Goal: Complete application form: Complete application form

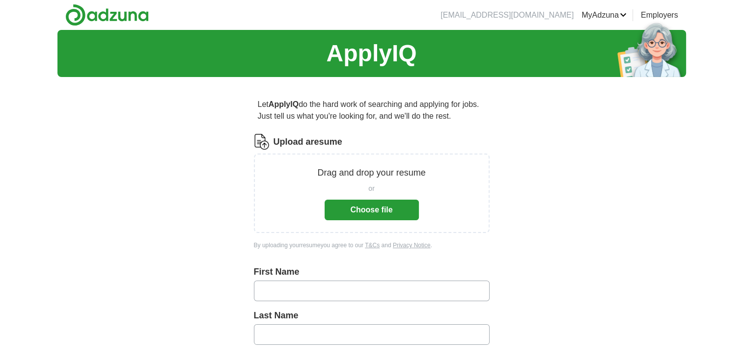
click at [377, 210] on button "Choose file" at bounding box center [371, 210] width 94 height 21
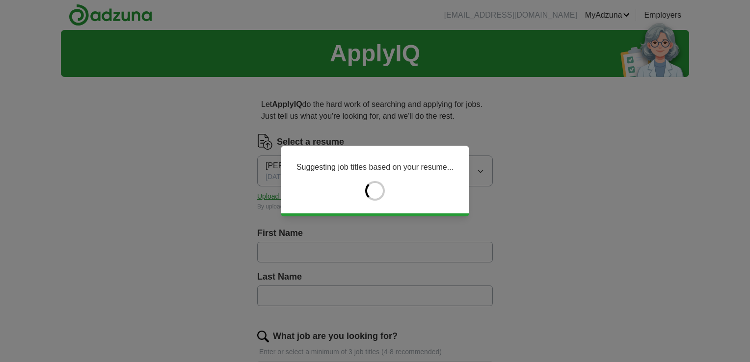
type input "*****"
type input "****"
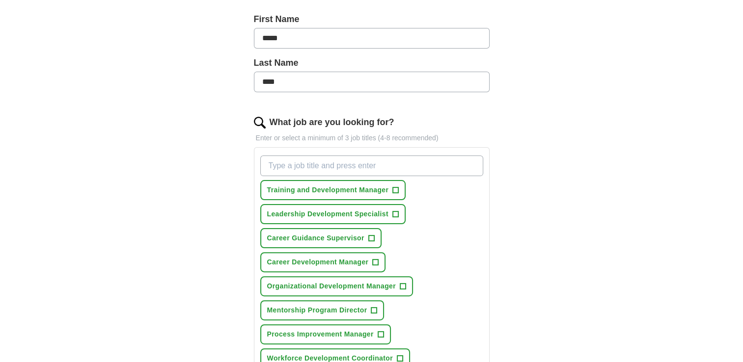
scroll to position [229, 0]
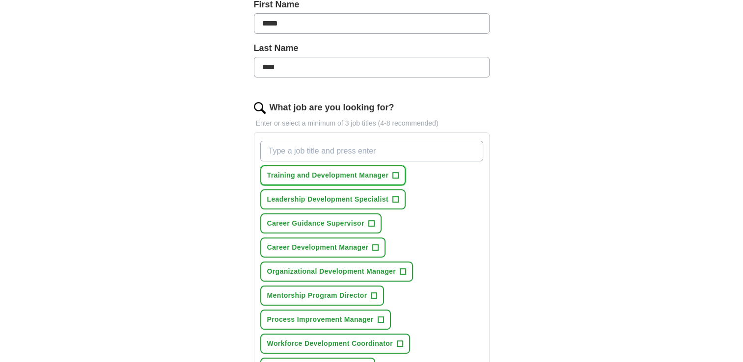
click at [394, 172] on span "+" at bounding box center [396, 176] width 6 height 8
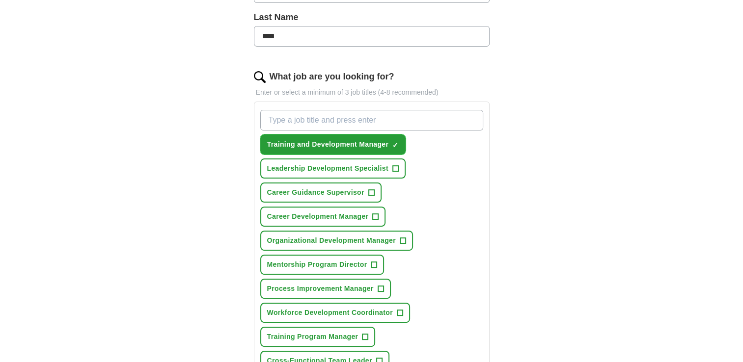
scroll to position [262, 0]
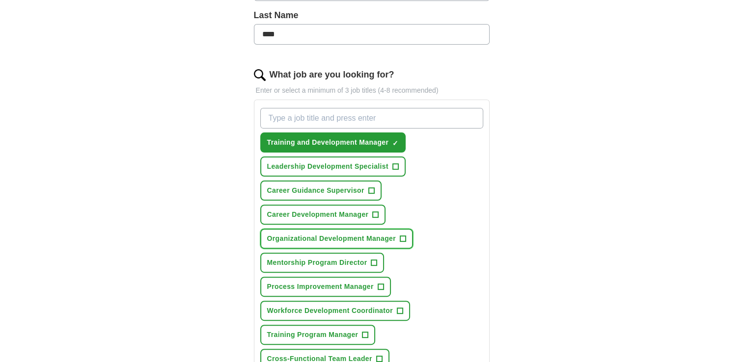
click at [404, 236] on span "+" at bounding box center [402, 239] width 6 height 8
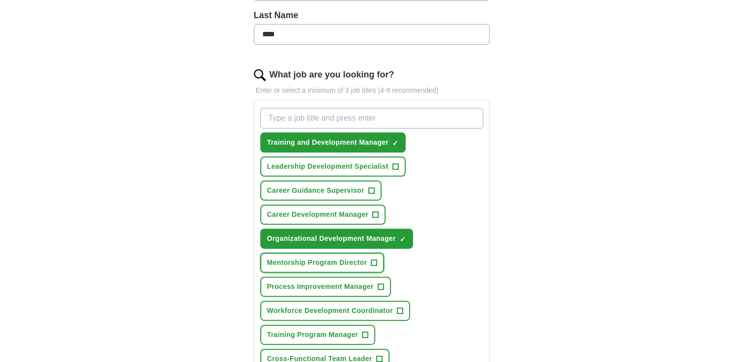
click at [369, 261] on button "Mentorship Program Director +" at bounding box center [322, 263] width 124 height 20
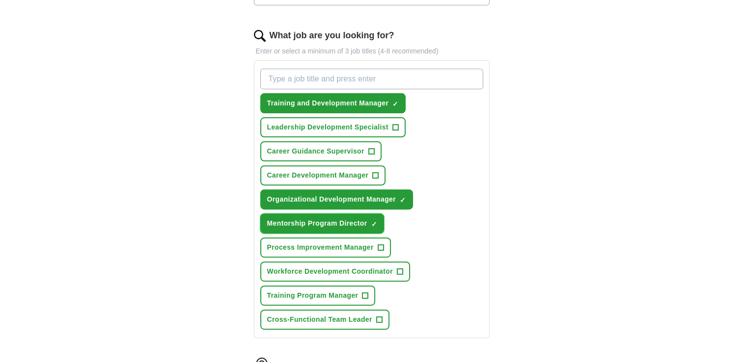
scroll to position [327, 0]
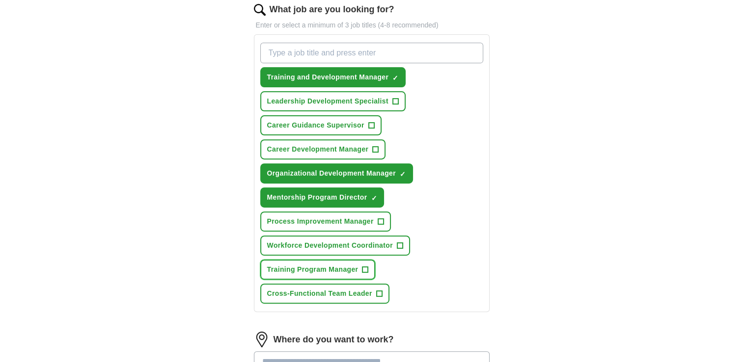
click at [362, 266] on span "+" at bounding box center [365, 270] width 6 height 8
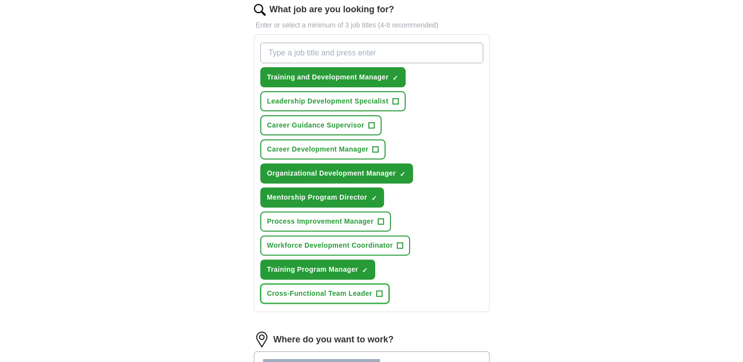
click at [377, 290] on span "+" at bounding box center [379, 294] width 6 height 8
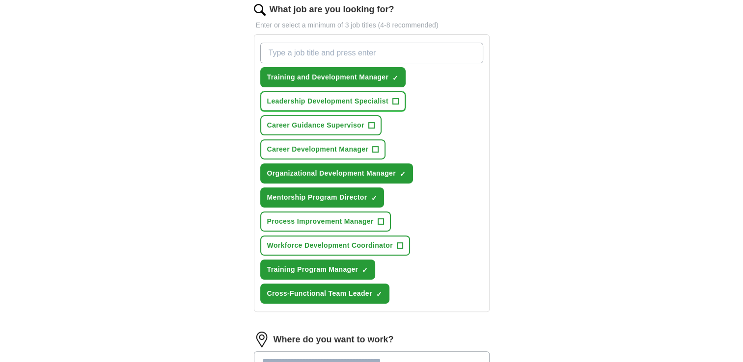
click at [393, 101] on span "+" at bounding box center [395, 102] width 6 height 8
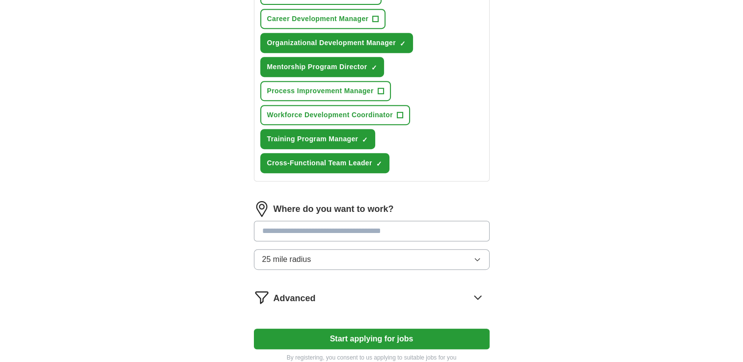
scroll to position [458, 0]
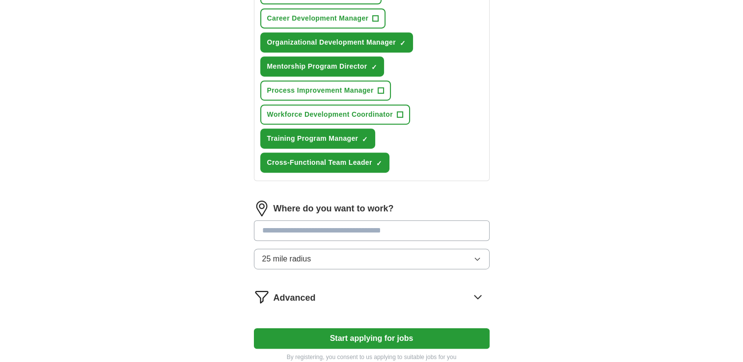
click at [431, 229] on input at bounding box center [372, 230] width 236 height 21
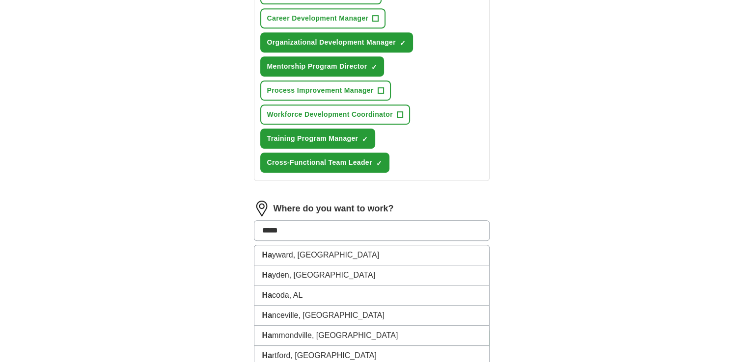
type input "******"
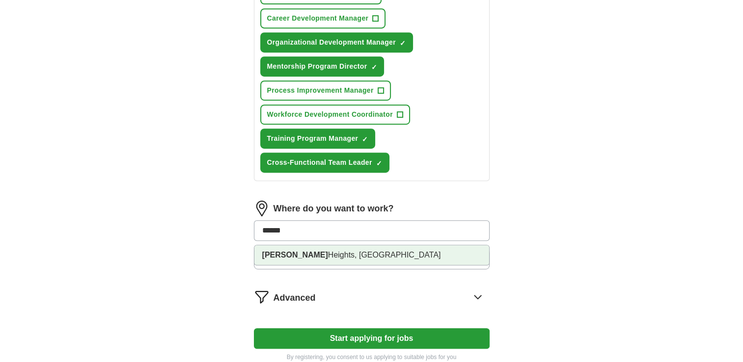
click at [420, 257] on li "[GEOGRAPHIC_DATA], [GEOGRAPHIC_DATA]" at bounding box center [371, 255] width 235 height 20
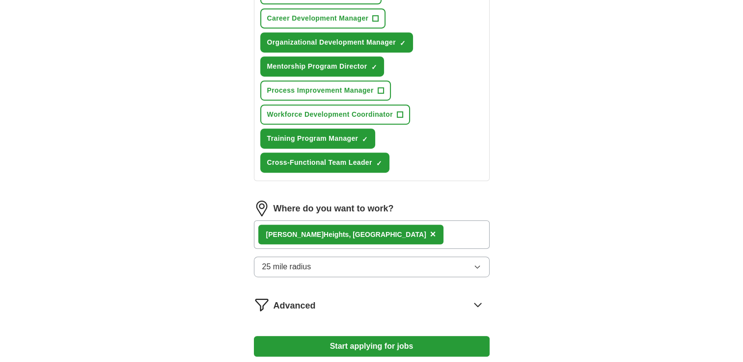
click at [469, 262] on button "25 mile radius" at bounding box center [372, 267] width 236 height 21
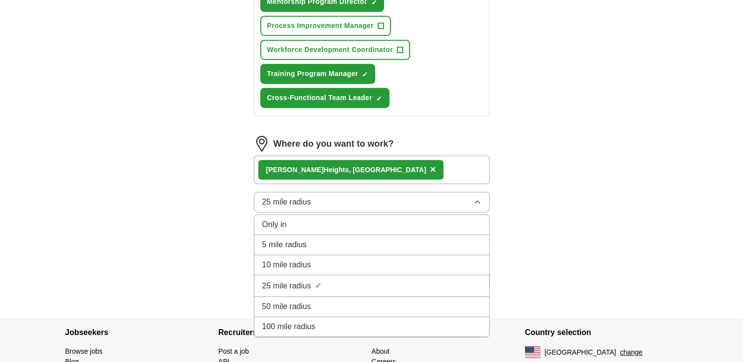
scroll to position [523, 0]
click at [304, 300] on span "50 mile radius" at bounding box center [286, 306] width 49 height 12
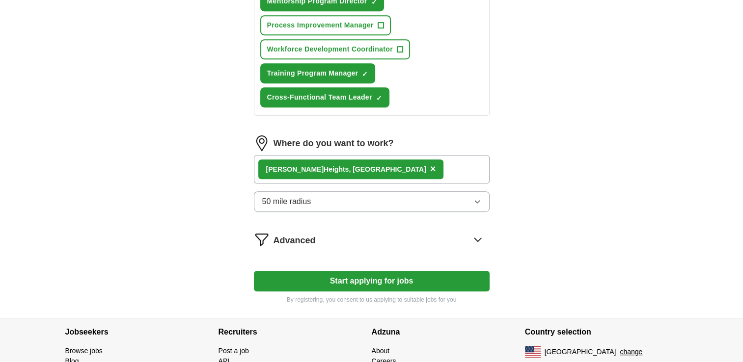
click at [433, 164] on div "[GEOGRAPHIC_DATA], [GEOGRAPHIC_DATA] ×" at bounding box center [372, 169] width 236 height 28
click at [433, 161] on div "[GEOGRAPHIC_DATA], [GEOGRAPHIC_DATA] ×" at bounding box center [372, 169] width 236 height 28
click at [430, 163] on span "×" at bounding box center [433, 168] width 6 height 11
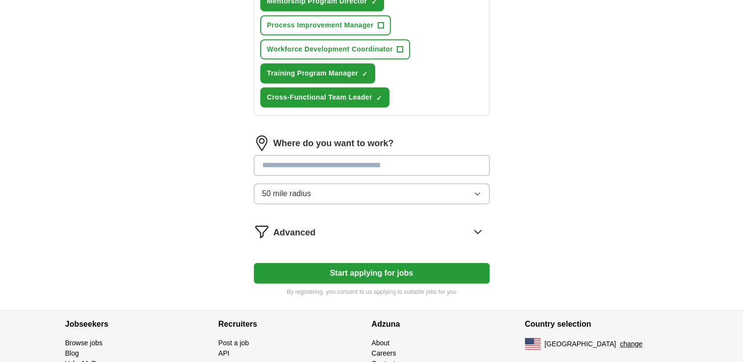
click at [358, 161] on input at bounding box center [372, 165] width 236 height 21
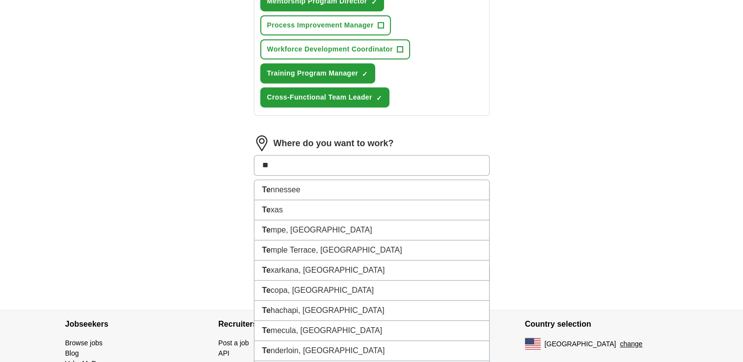
type input "*"
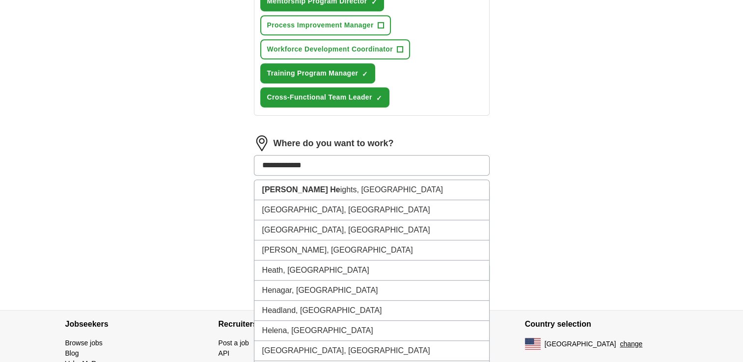
type input "**********"
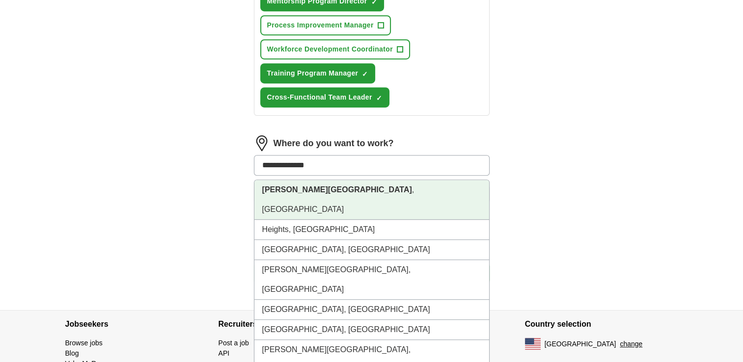
click at [305, 186] on strong "[PERSON_NAME][GEOGRAPHIC_DATA]" at bounding box center [337, 190] width 150 height 8
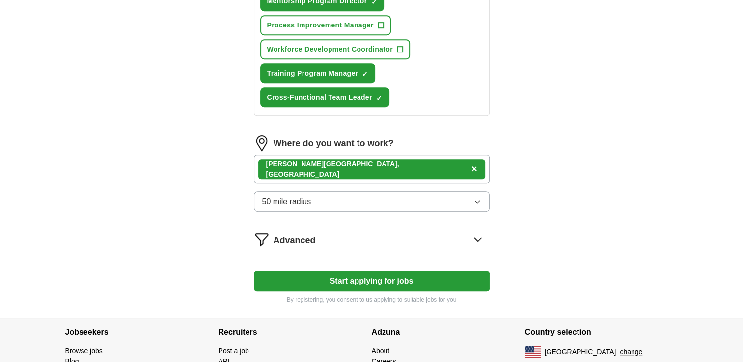
click at [477, 198] on icon "button" at bounding box center [477, 202] width 8 height 8
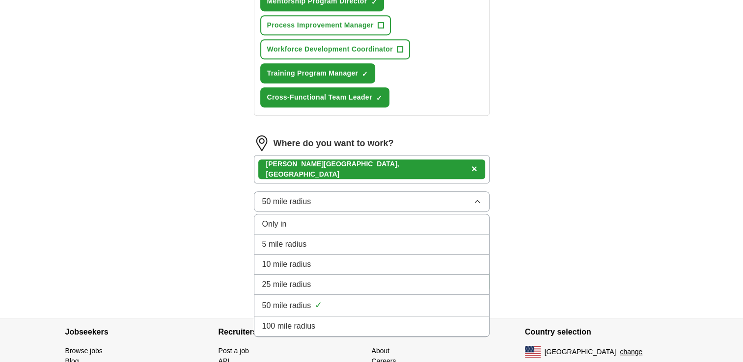
click at [294, 322] on span "100 mile radius" at bounding box center [288, 326] width 53 height 12
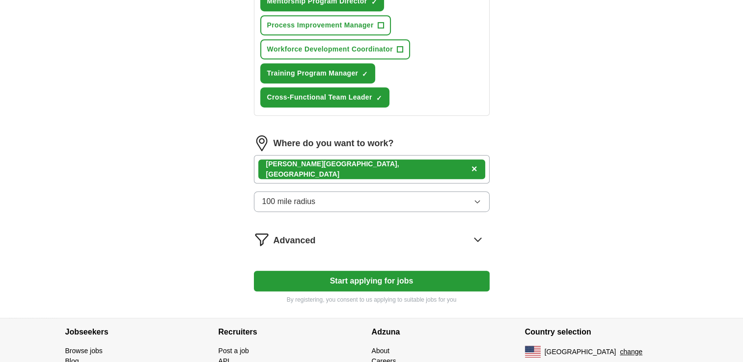
click at [424, 275] on button "Start applying for jobs" at bounding box center [372, 281] width 236 height 21
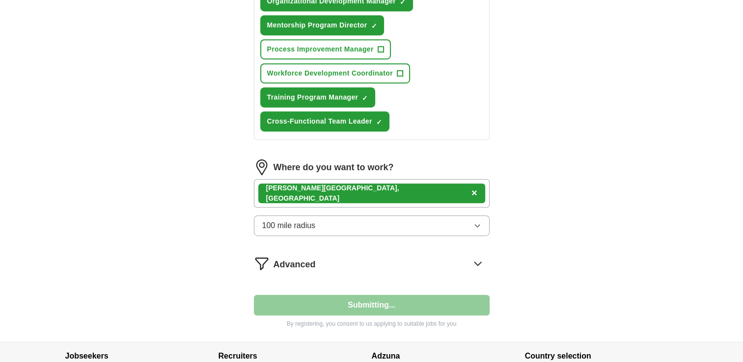
select select "**"
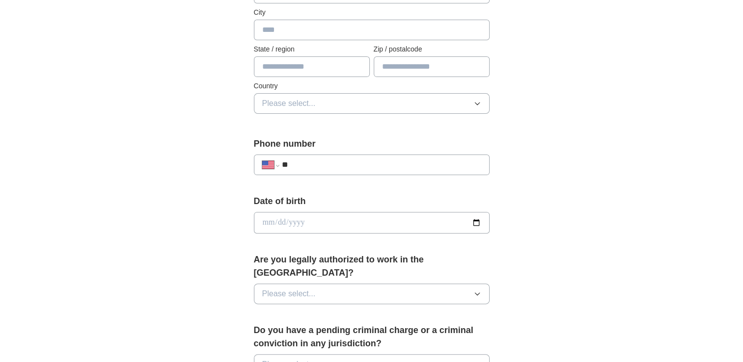
scroll to position [262, 0]
click at [467, 282] on button "Please select..." at bounding box center [372, 292] width 236 height 21
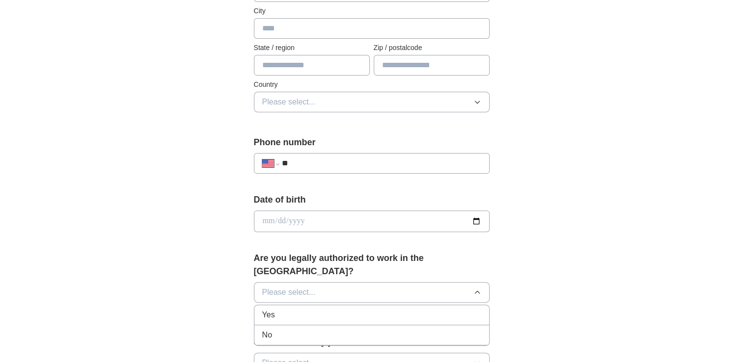
click at [390, 309] on div "Yes" at bounding box center [371, 315] width 219 height 12
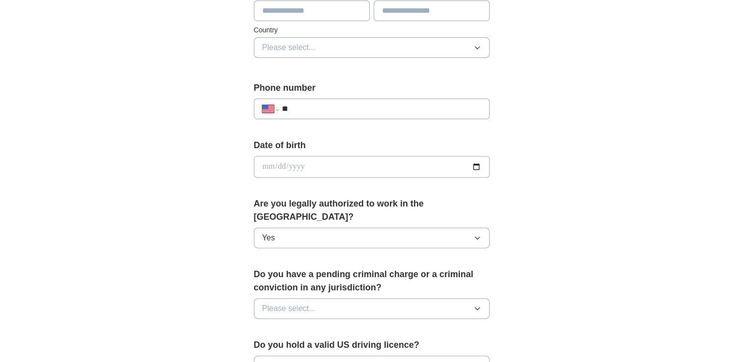
scroll to position [327, 0]
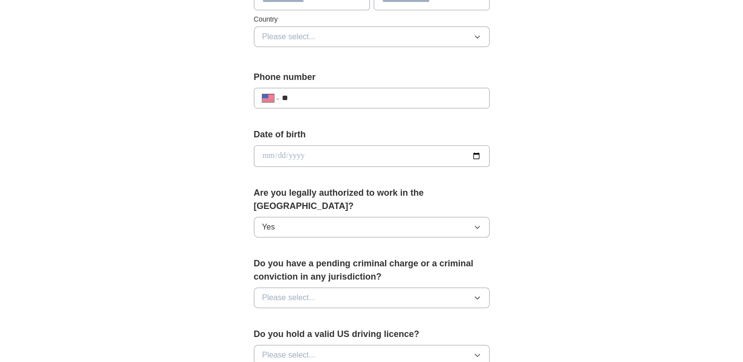
click at [473, 294] on icon "button" at bounding box center [477, 298] width 8 height 8
click at [367, 335] on div "No" at bounding box center [371, 341] width 219 height 12
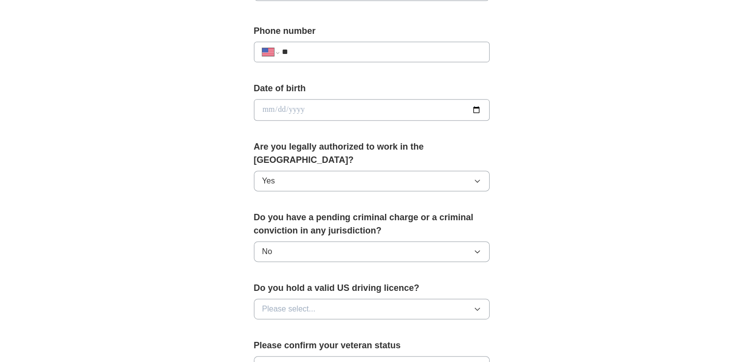
scroll to position [425, 0]
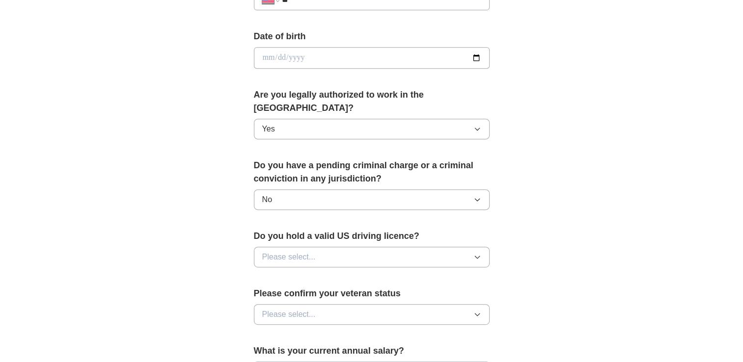
click at [469, 247] on button "Please select..." at bounding box center [372, 257] width 236 height 21
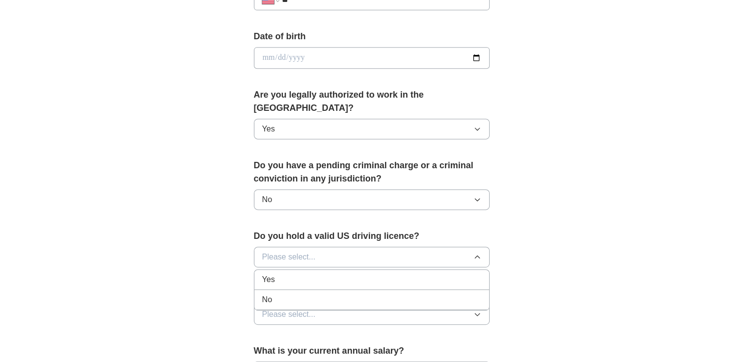
click at [392, 274] on div "Yes" at bounding box center [371, 280] width 219 height 12
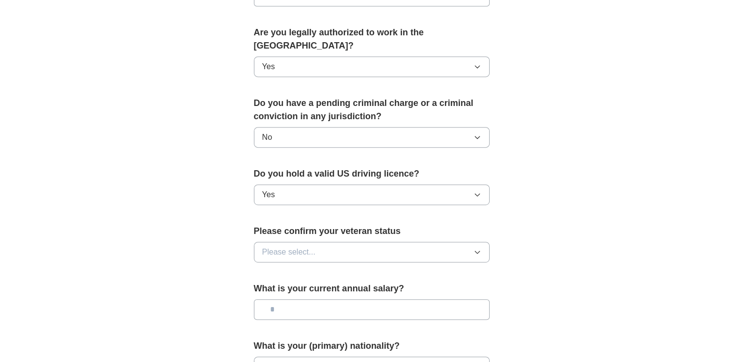
scroll to position [491, 0]
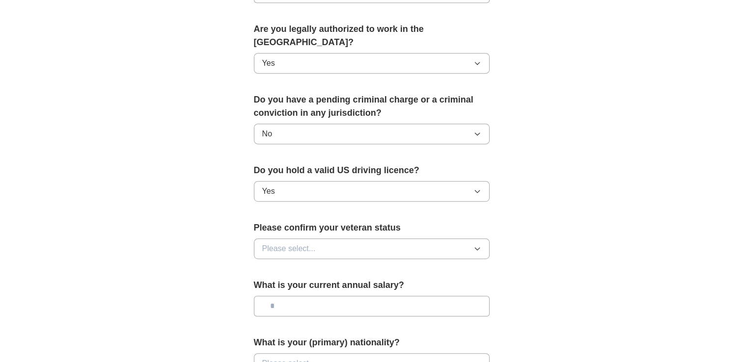
click at [473, 239] on button "Please select..." at bounding box center [372, 249] width 236 height 21
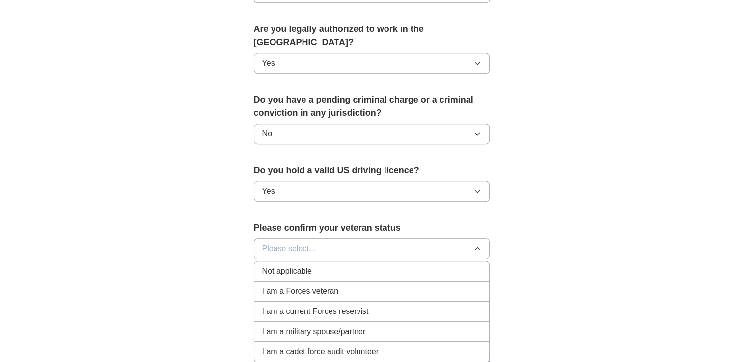
click at [366, 286] on div "I am a Forces veteran" at bounding box center [371, 292] width 219 height 12
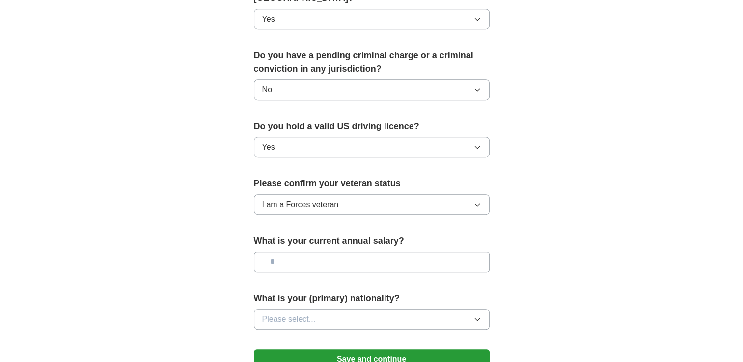
scroll to position [556, 0]
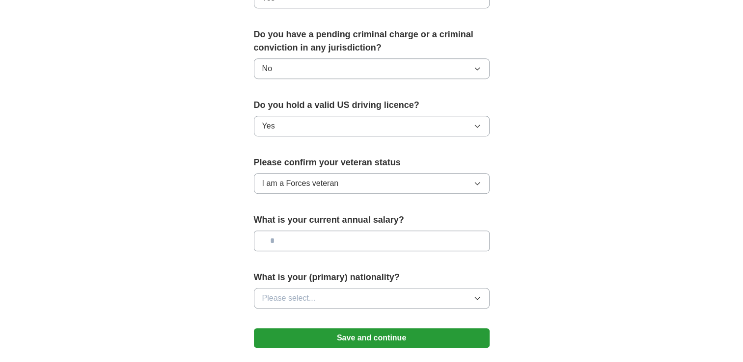
click at [421, 231] on input "text" at bounding box center [372, 241] width 236 height 21
click at [479, 294] on icon "button" at bounding box center [477, 298] width 8 height 8
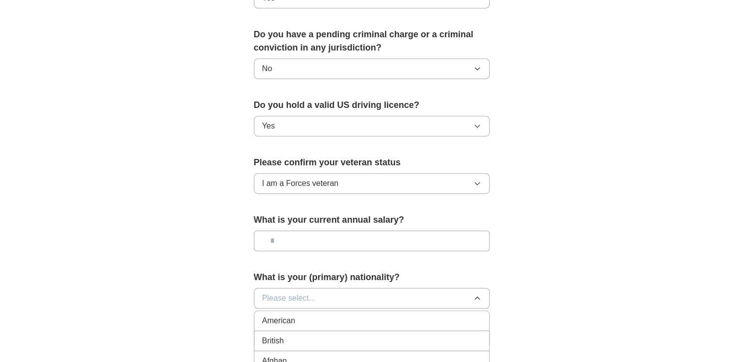
click at [389, 315] on div "American" at bounding box center [371, 321] width 219 height 12
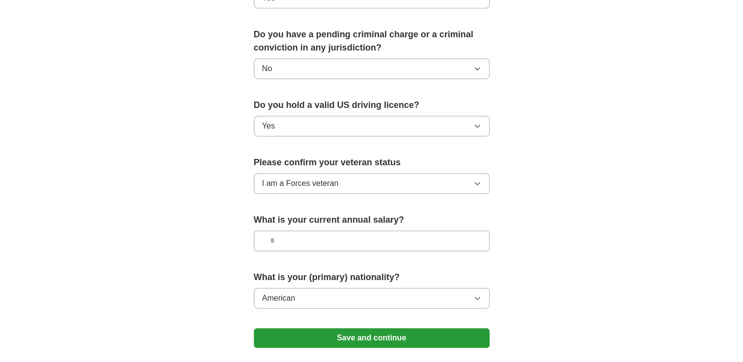
click at [450, 214] on div "What is your current annual salary?" at bounding box center [372, 236] width 236 height 46
click at [436, 231] on input "text" at bounding box center [372, 241] width 236 height 21
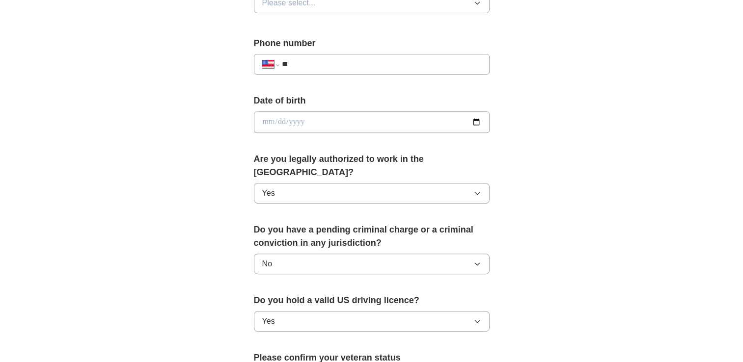
scroll to position [294, 0]
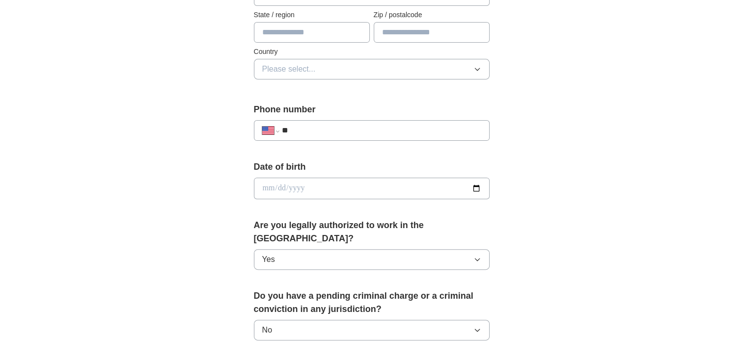
type input "*******"
click at [478, 187] on input "date" at bounding box center [372, 189] width 236 height 22
click at [299, 186] on input "date" at bounding box center [372, 189] width 236 height 22
click at [269, 187] on input "date" at bounding box center [372, 189] width 236 height 22
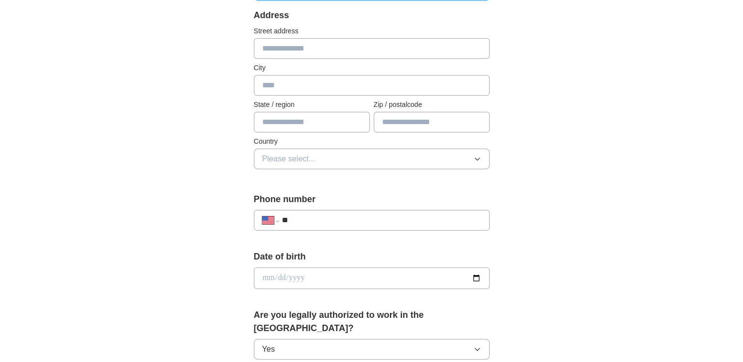
scroll to position [163, 0]
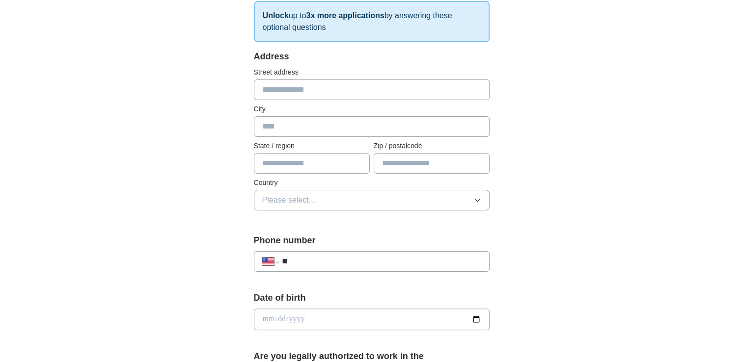
click at [342, 128] on input "text" at bounding box center [372, 126] width 236 height 21
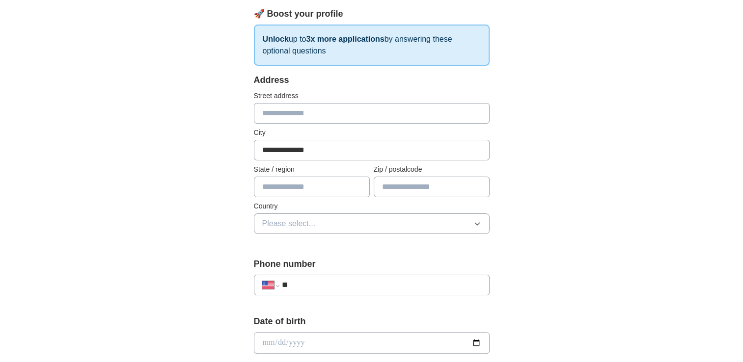
scroll to position [65, 0]
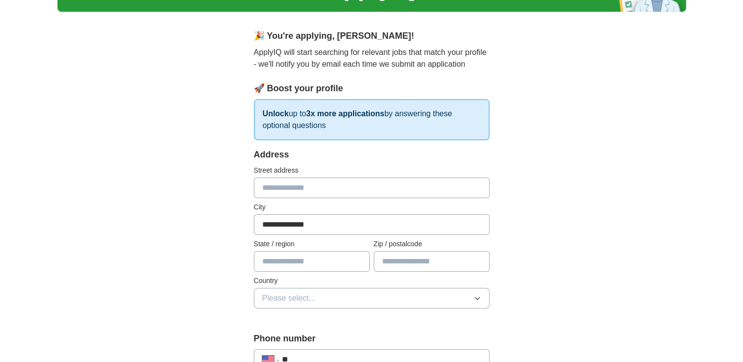
type input "**********"
click at [317, 256] on input "text" at bounding box center [312, 261] width 116 height 21
type input "*"
type input "**"
click at [436, 266] on input "text" at bounding box center [431, 261] width 116 height 21
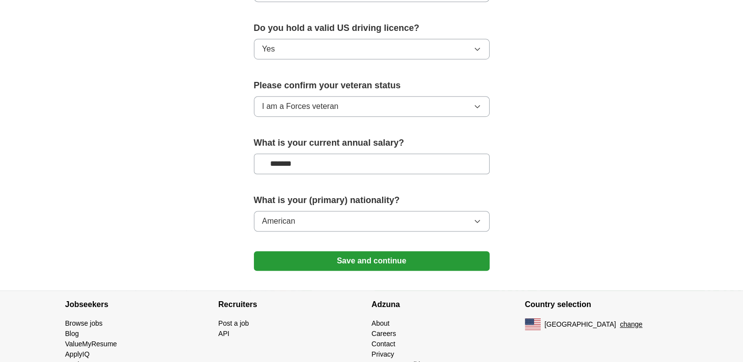
scroll to position [644, 0]
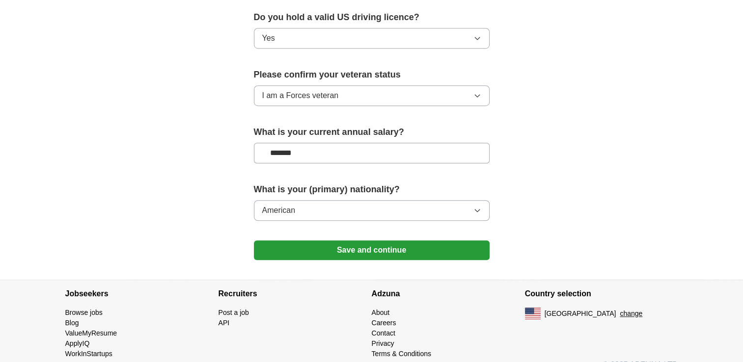
type input "*****"
click at [473, 240] on button "Save and continue" at bounding box center [372, 250] width 236 height 20
